Goal: Check status: Check status

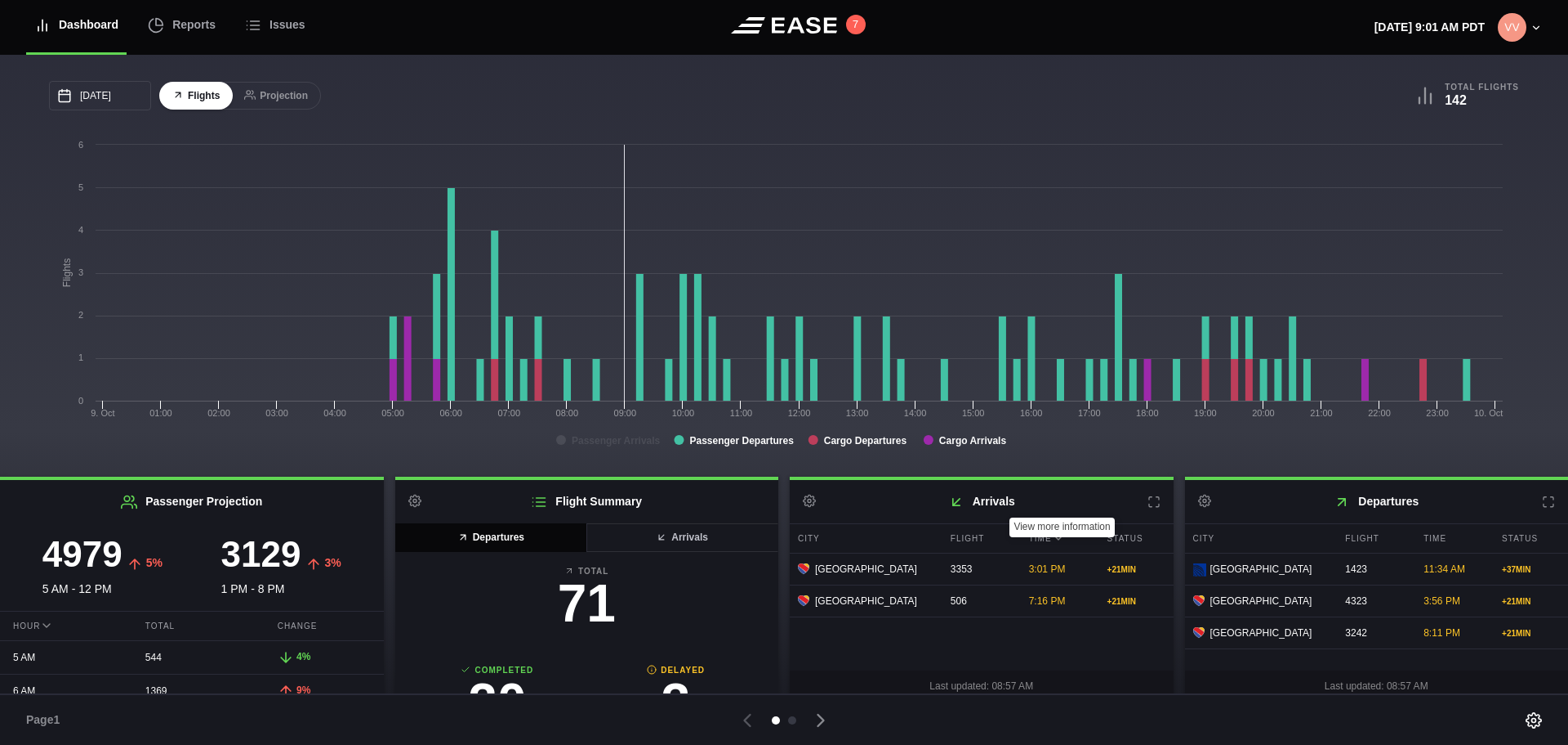
click at [1148, 506] on icon at bounding box center [1154, 502] width 13 height 13
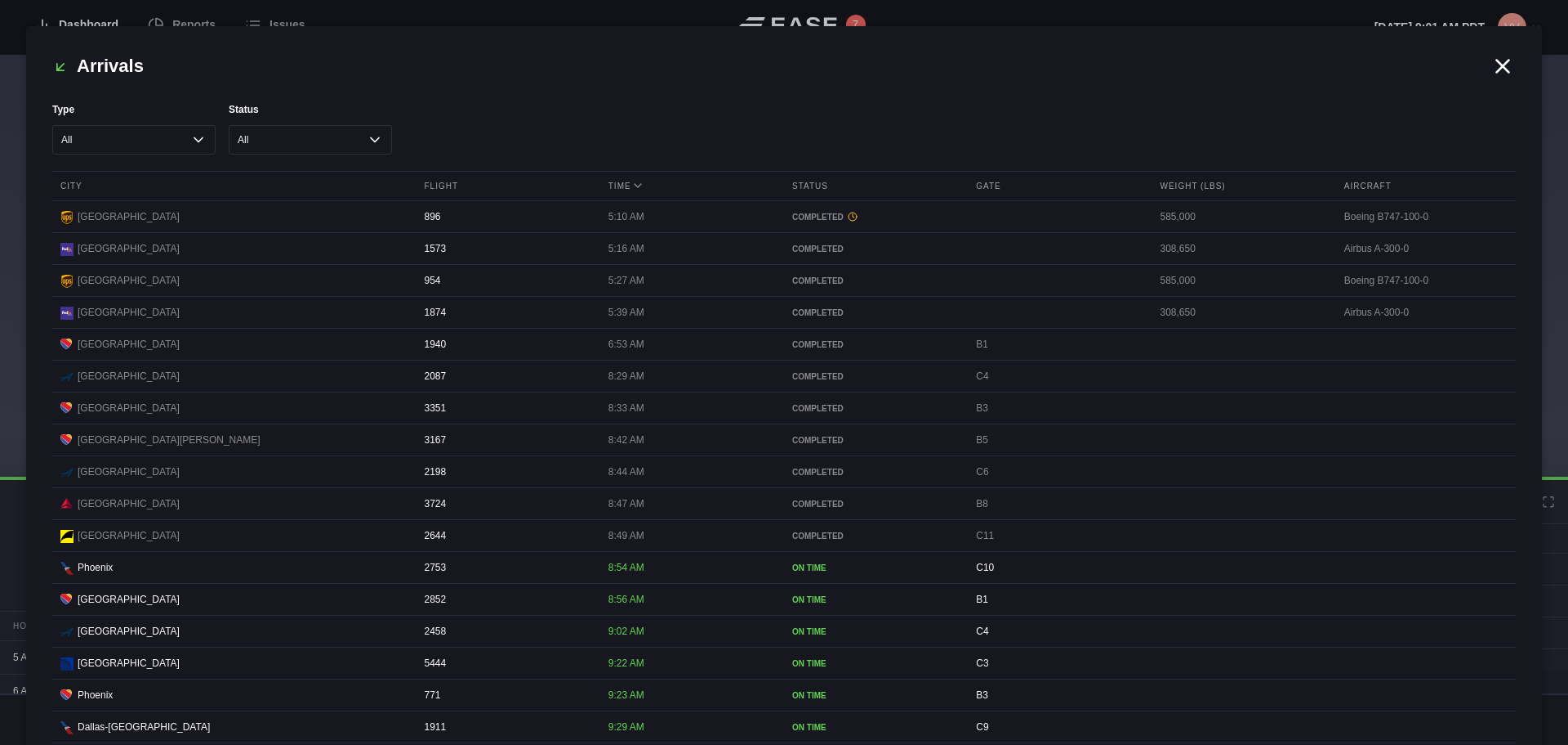
click at [1494, 62] on icon at bounding box center [1503, 66] width 24 height 24
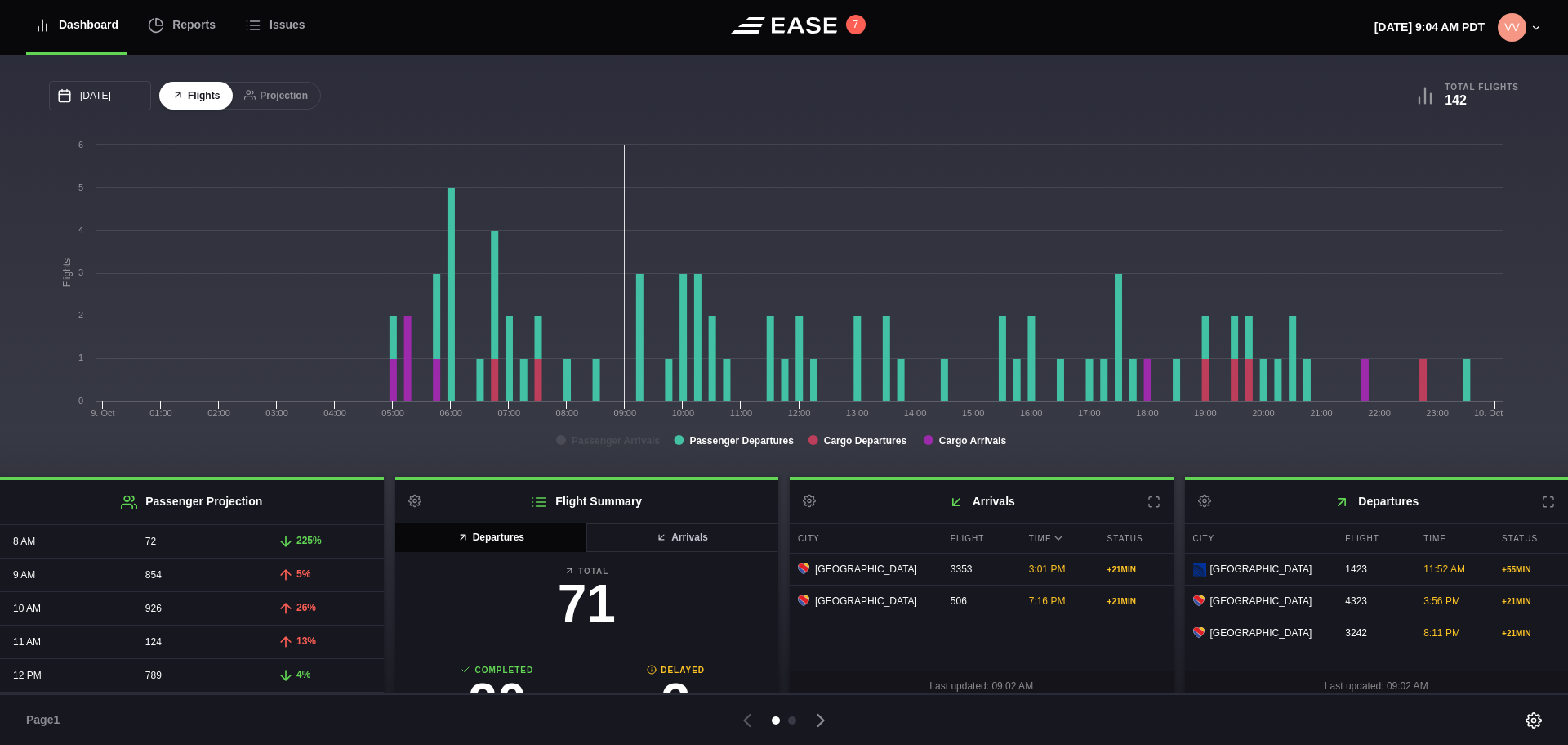
scroll to position [245, 0]
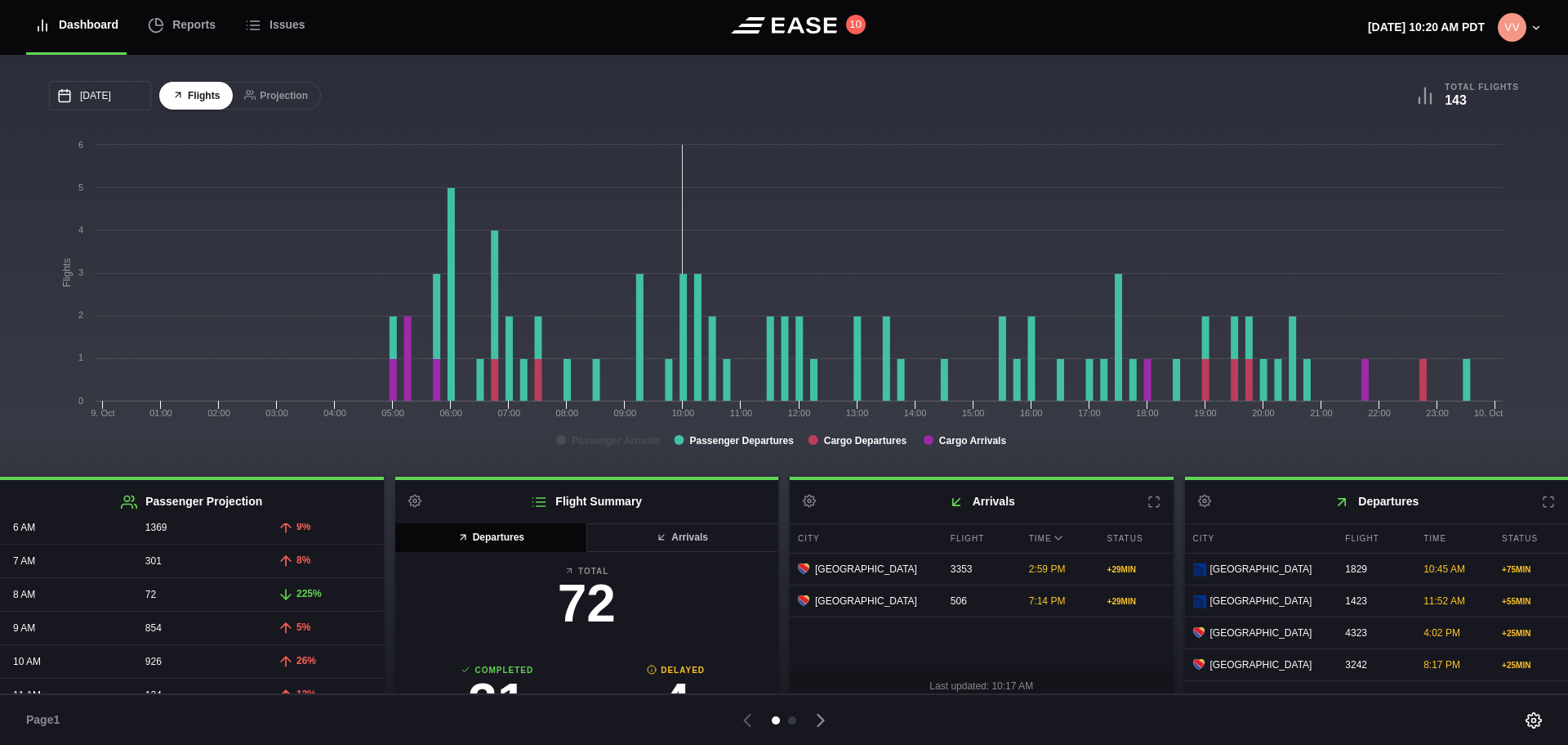
scroll to position [245, 0]
click at [822, 718] on icon at bounding box center [821, 720] width 23 height 23
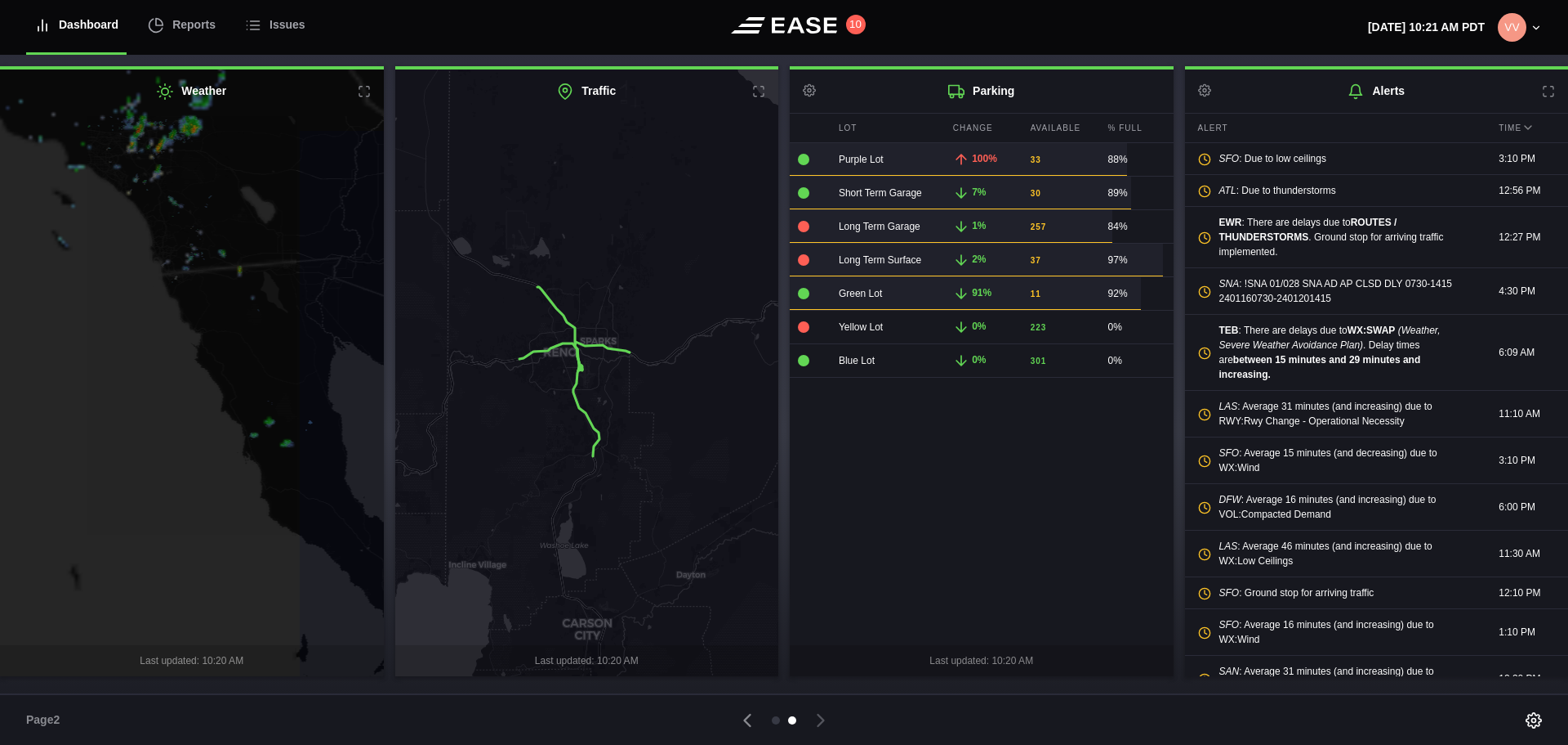
drag, startPoint x: 123, startPoint y: 386, endPoint x: 369, endPoint y: 513, distance: 276.8
click at [470, 559] on div "Weather Last updated: 10:20 AM Traffic Last updated: 10:20 AM Parking Settings …" at bounding box center [784, 370] width 1568 height 610
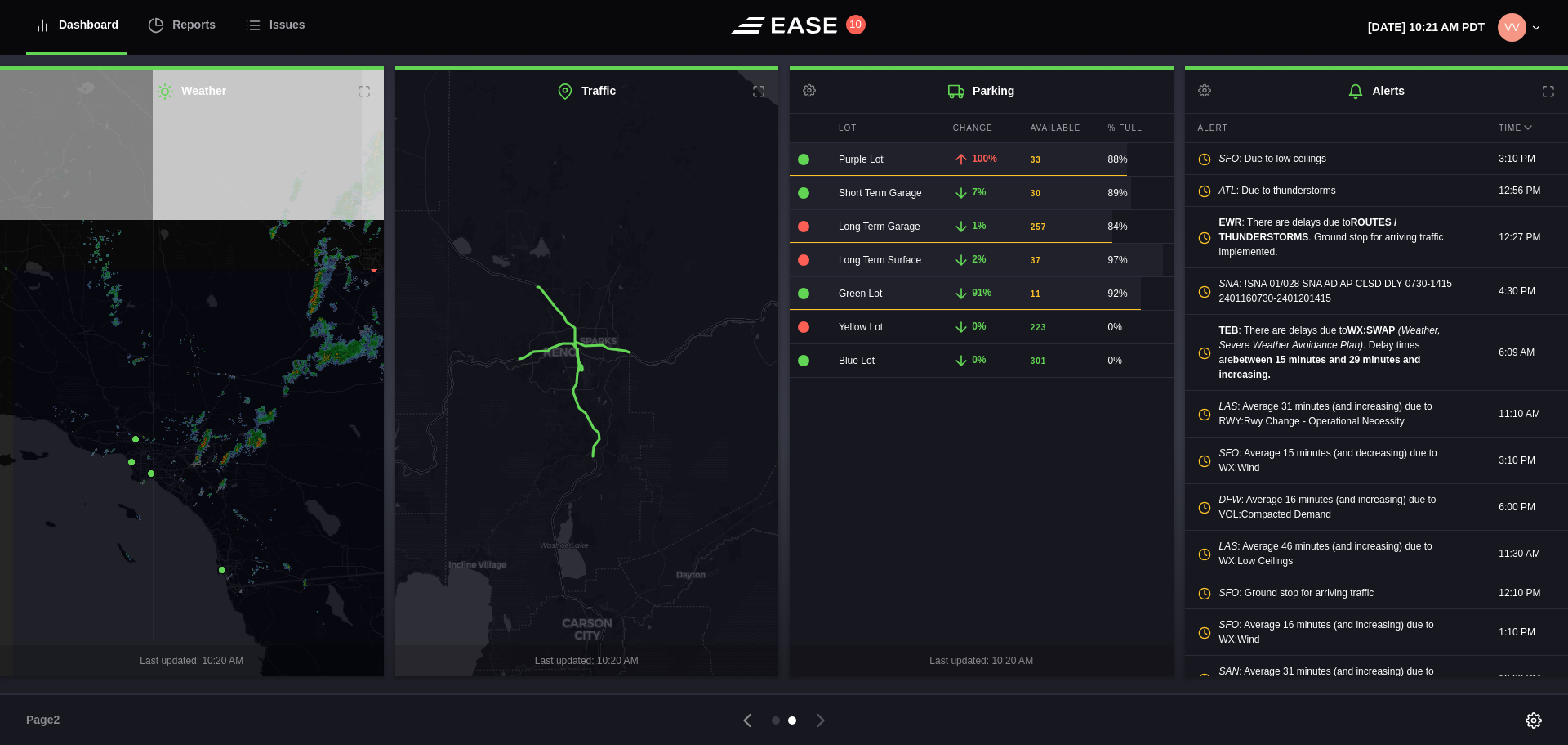
drag, startPoint x: 261, startPoint y: 315, endPoint x: 307, endPoint y: 511, distance: 201.3
click at [307, 511] on icon at bounding box center [243, 632] width 465 height 732
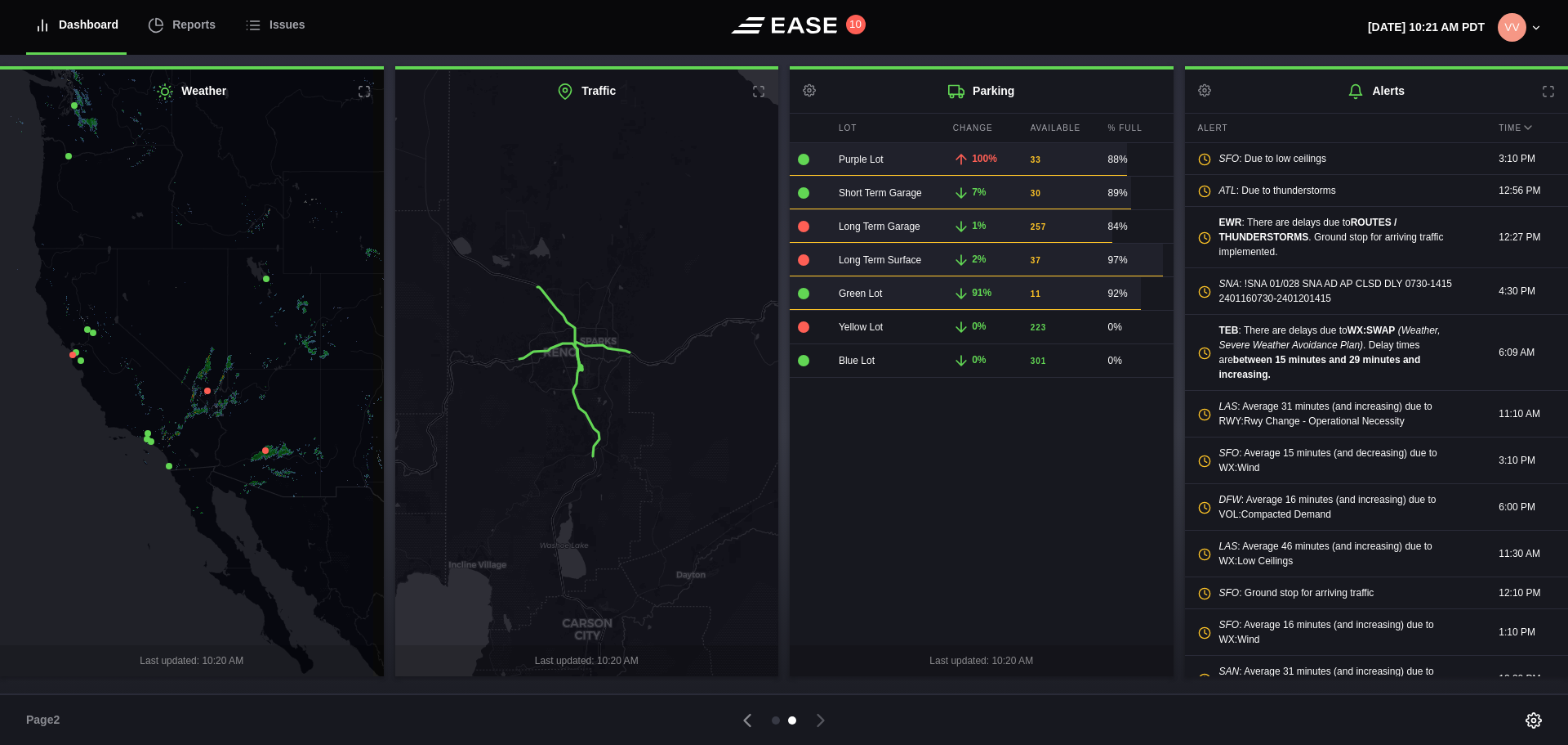
drag, startPoint x: 236, startPoint y: 456, endPoint x: 186, endPoint y: 443, distance: 51.7
click at [186, 443] on icon at bounding box center [143, 357] width 465 height 732
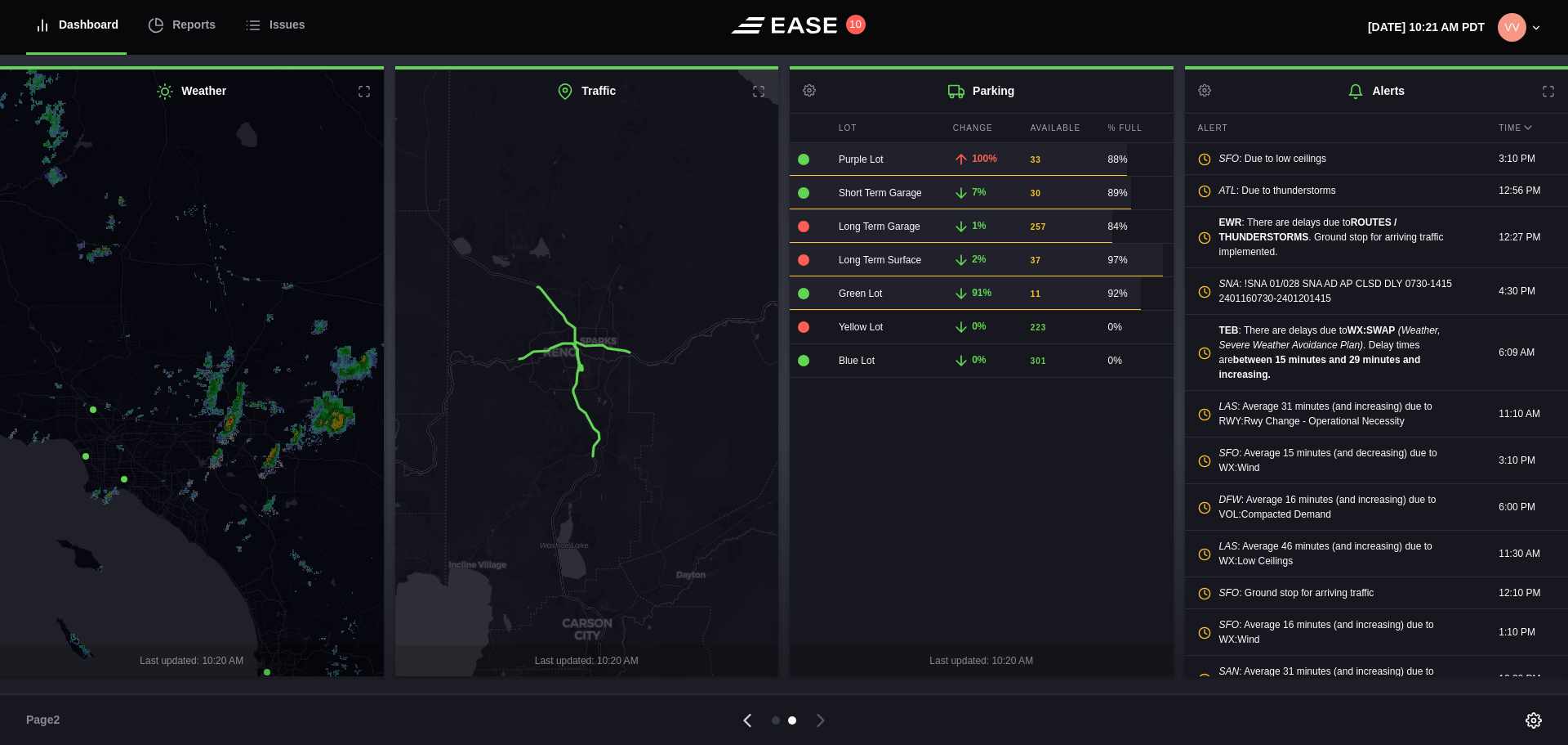
click at [741, 726] on icon at bounding box center [747, 720] width 23 height 23
